Goal: Check status: Check status

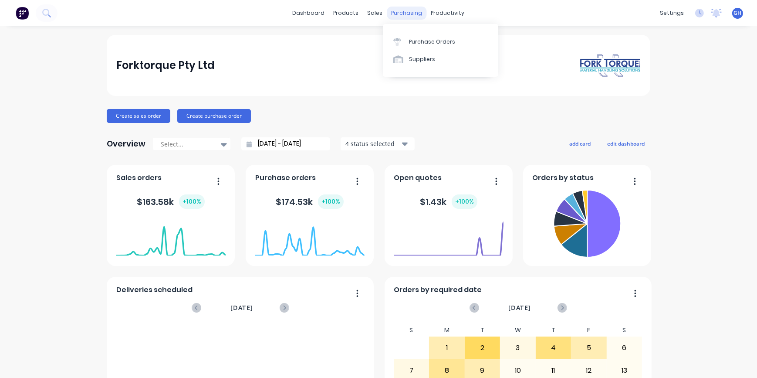
click at [403, 12] on div "purchasing" at bounding box center [407, 13] width 40 height 13
click at [426, 44] on div "Purchase Orders" at bounding box center [432, 42] width 46 height 8
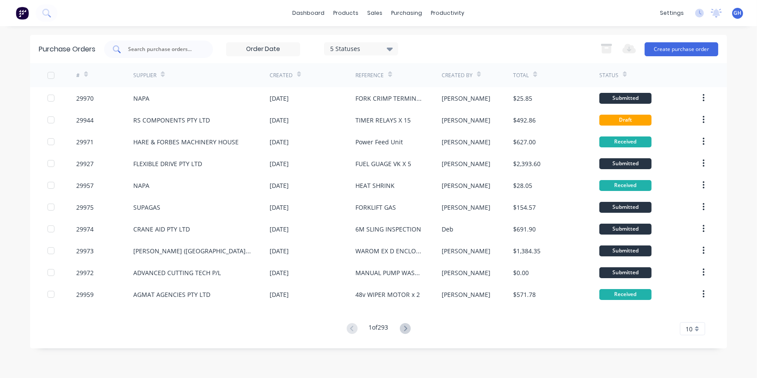
click at [171, 47] on input "text" at bounding box center [163, 49] width 72 height 9
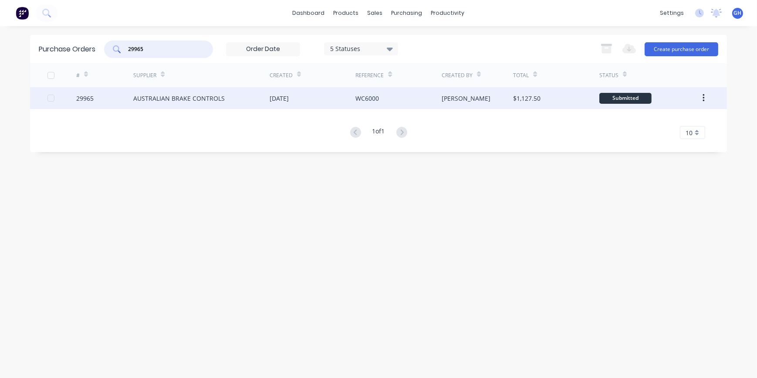
click at [52, 98] on div at bounding box center [50, 97] width 17 height 17
type input "29965"
click at [674, 175] on div "Purchase Orders 29965 5 Statuses 5 Statuses Export to Excel (XLSX) Create purch…" at bounding box center [378, 202] width 697 height 334
click at [109, 159] on div "Purchase Orders 29965 5 Statuses 5 Statuses Export to Excel (XLSX) Create purch…" at bounding box center [378, 202] width 697 height 334
click at [176, 97] on div "AUSTRALIAN BRAKE CONTROLS" at bounding box center [178, 98] width 91 height 9
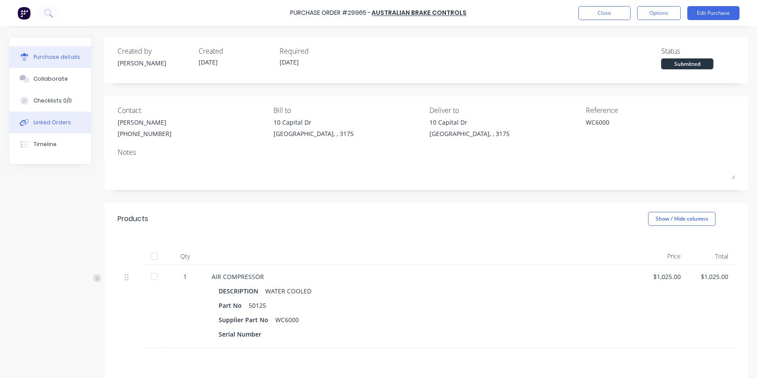
click at [52, 118] on div "Linked Orders" at bounding box center [52, 122] width 37 height 8
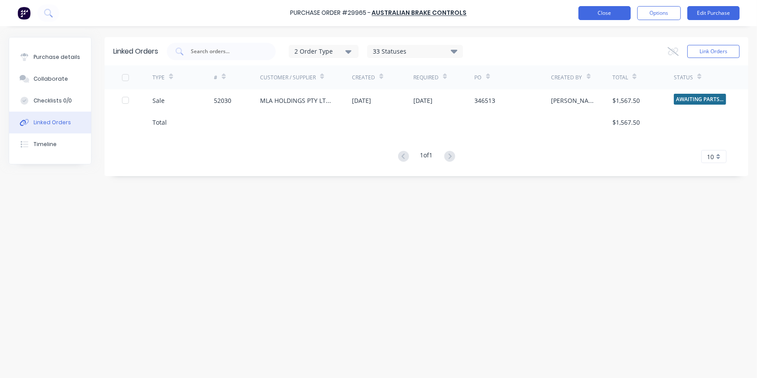
click at [601, 12] on button "Close" at bounding box center [605, 13] width 52 height 14
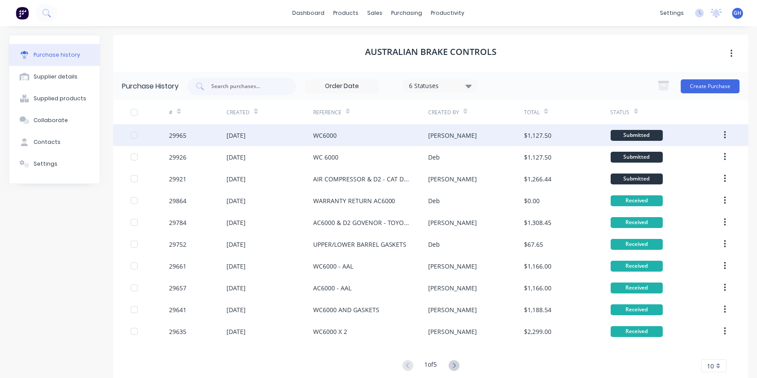
click at [176, 132] on div "29965" at bounding box center [177, 135] width 17 height 9
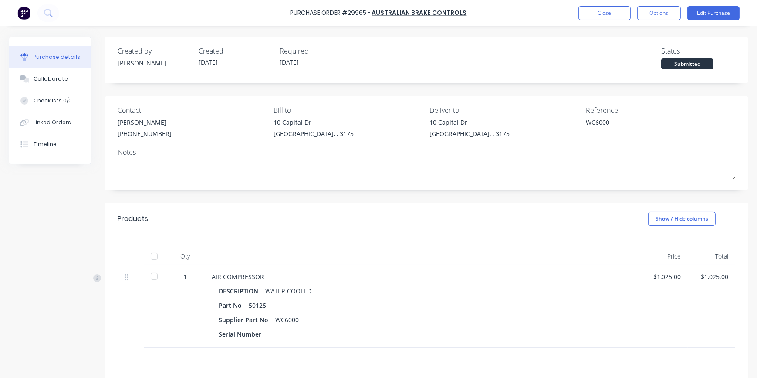
click at [150, 275] on div at bounding box center [153, 275] width 17 height 17
type textarea "x"
click at [47, 122] on div "Linked Orders" at bounding box center [52, 122] width 37 height 8
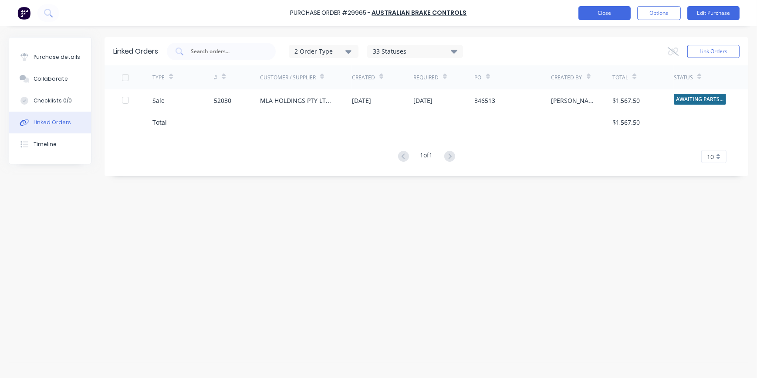
click at [610, 10] on button "Close" at bounding box center [605, 13] width 52 height 14
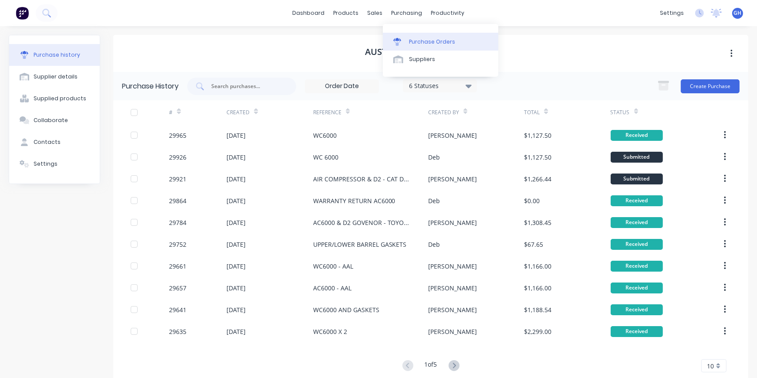
click at [436, 38] on div "Purchase Orders" at bounding box center [432, 42] width 46 height 8
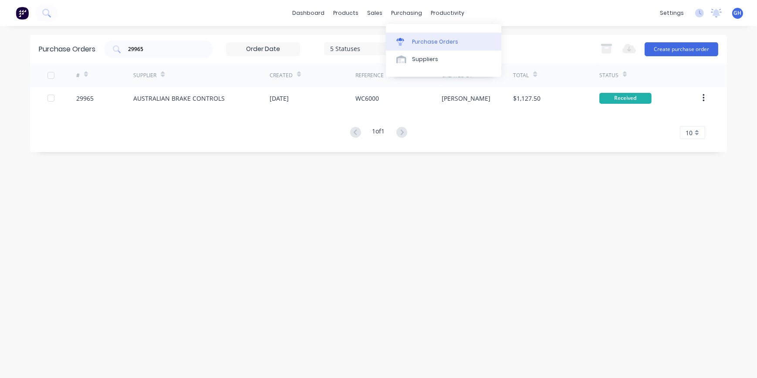
click at [434, 38] on div "Purchase Orders" at bounding box center [435, 42] width 46 height 8
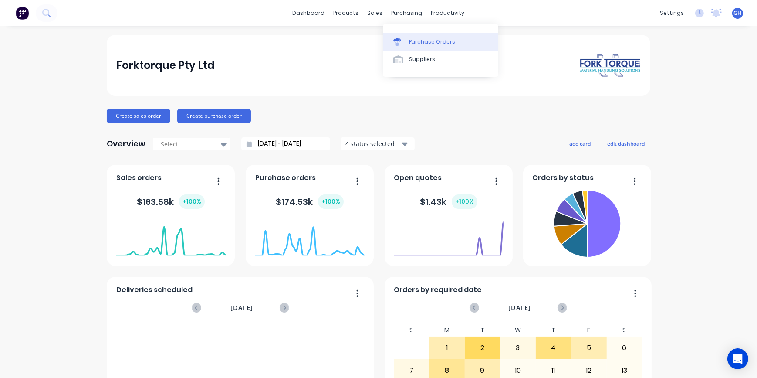
click at [431, 39] on div "Purchase Orders" at bounding box center [432, 42] width 46 height 8
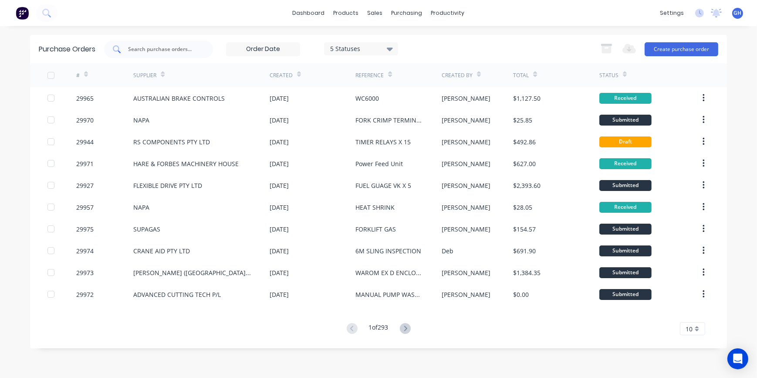
click at [164, 45] on input "text" at bounding box center [163, 49] width 72 height 9
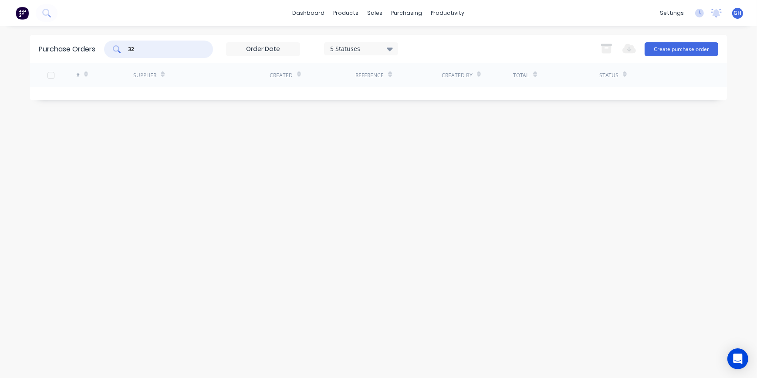
type input "3"
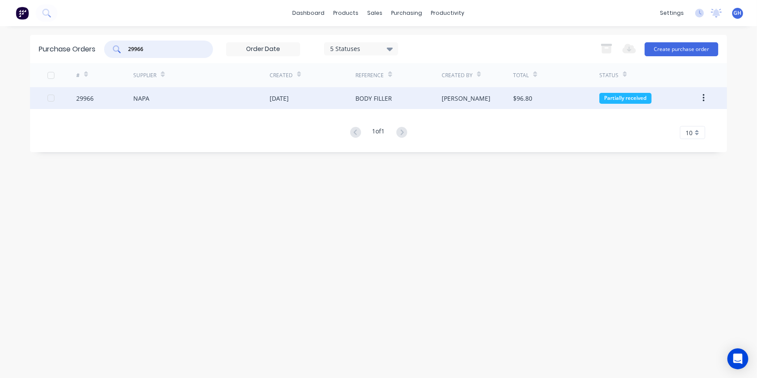
type input "29966"
click at [133, 94] on div "29966" at bounding box center [105, 98] width 58 height 22
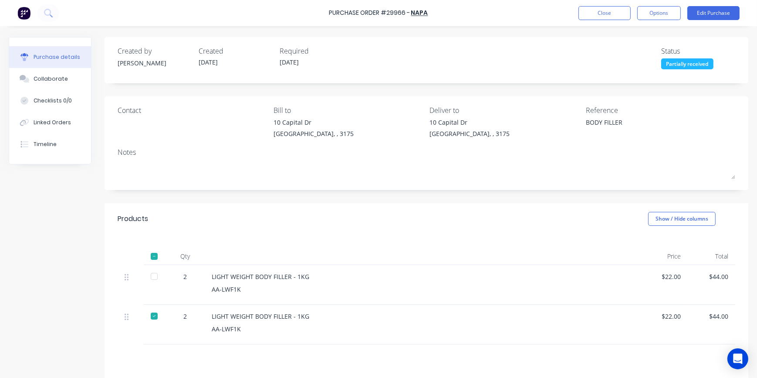
click at [155, 277] on div at bounding box center [153, 275] width 17 height 17
click at [607, 12] on button "Close" at bounding box center [605, 13] width 52 height 14
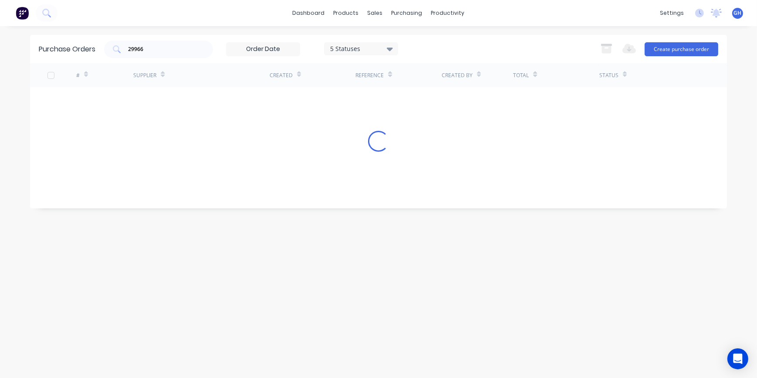
click at [607, 12] on div "dashboard products sales purchasing productivity dashboard products Product Cat…" at bounding box center [378, 13] width 757 height 26
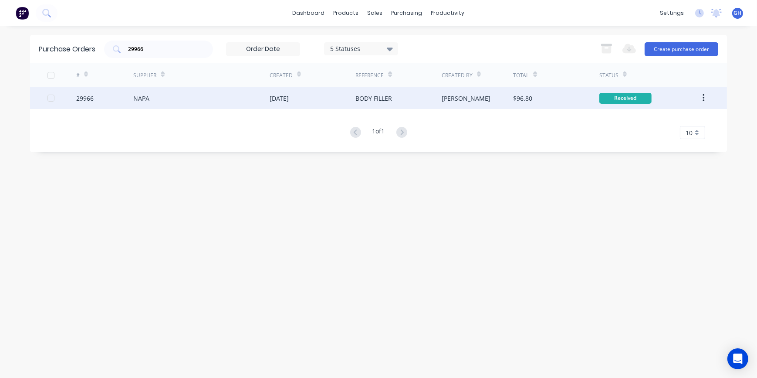
click at [143, 98] on div "NAPA" at bounding box center [141, 98] width 16 height 9
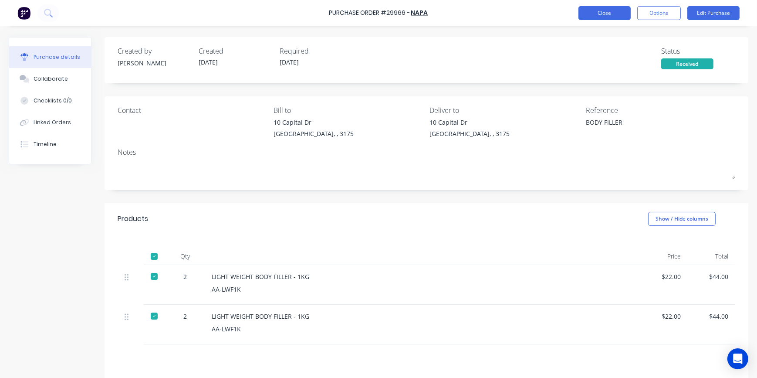
click at [612, 11] on button "Close" at bounding box center [605, 13] width 52 height 14
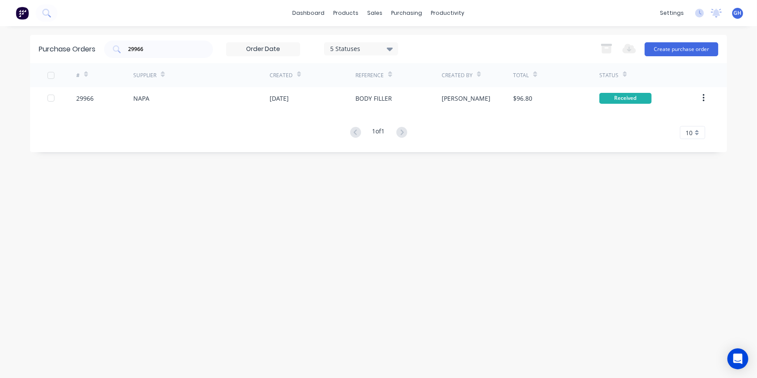
type textarea "x"
